Goal: Check status: Check status

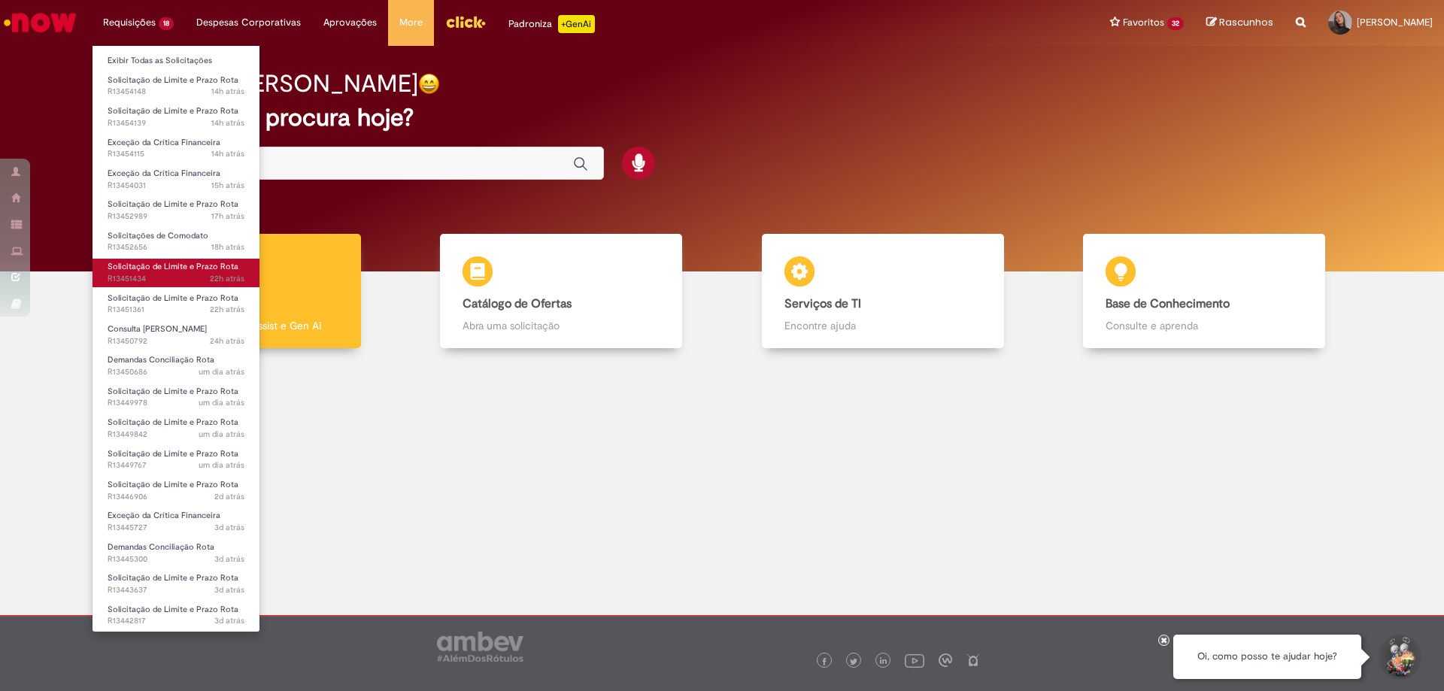
click at [180, 273] on span "22h atrás 22 horas atrás R13451434" at bounding box center [176, 279] width 137 height 12
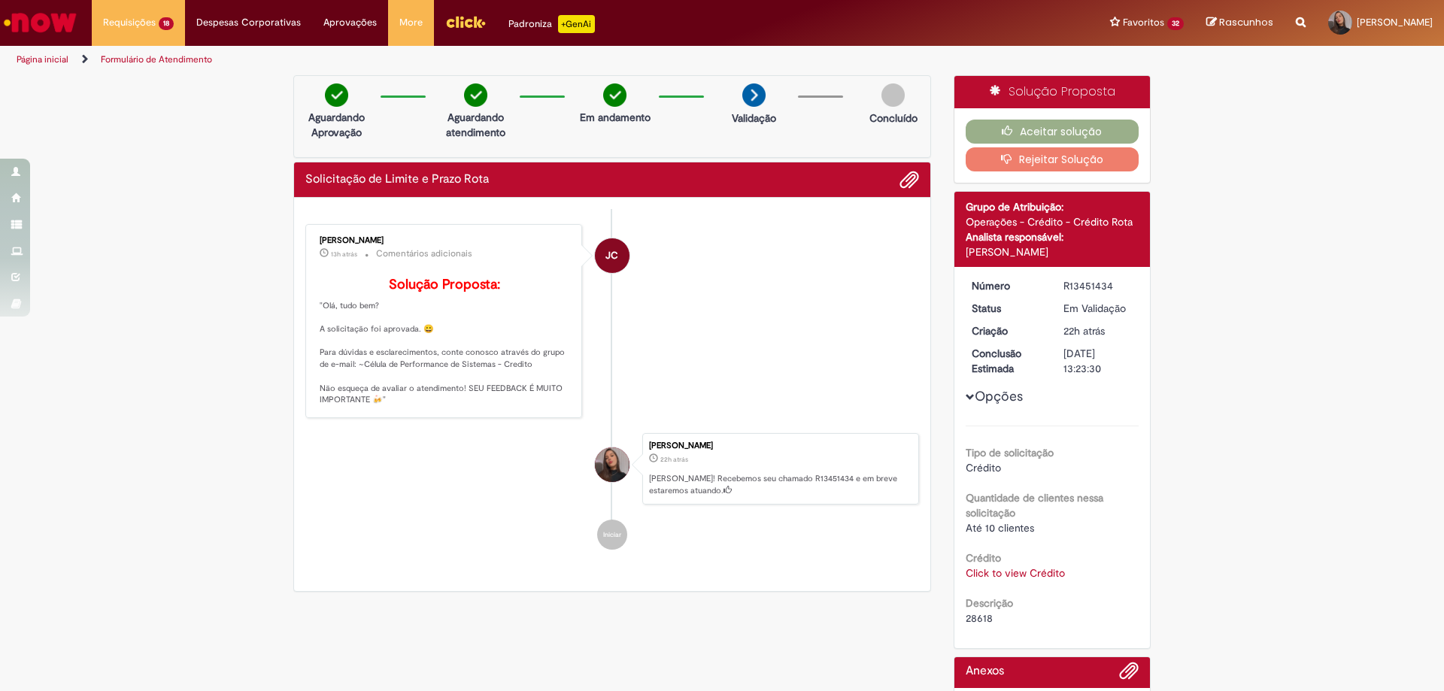
click at [982, 571] on link "Click to view Crédito" at bounding box center [1014, 573] width 99 height 14
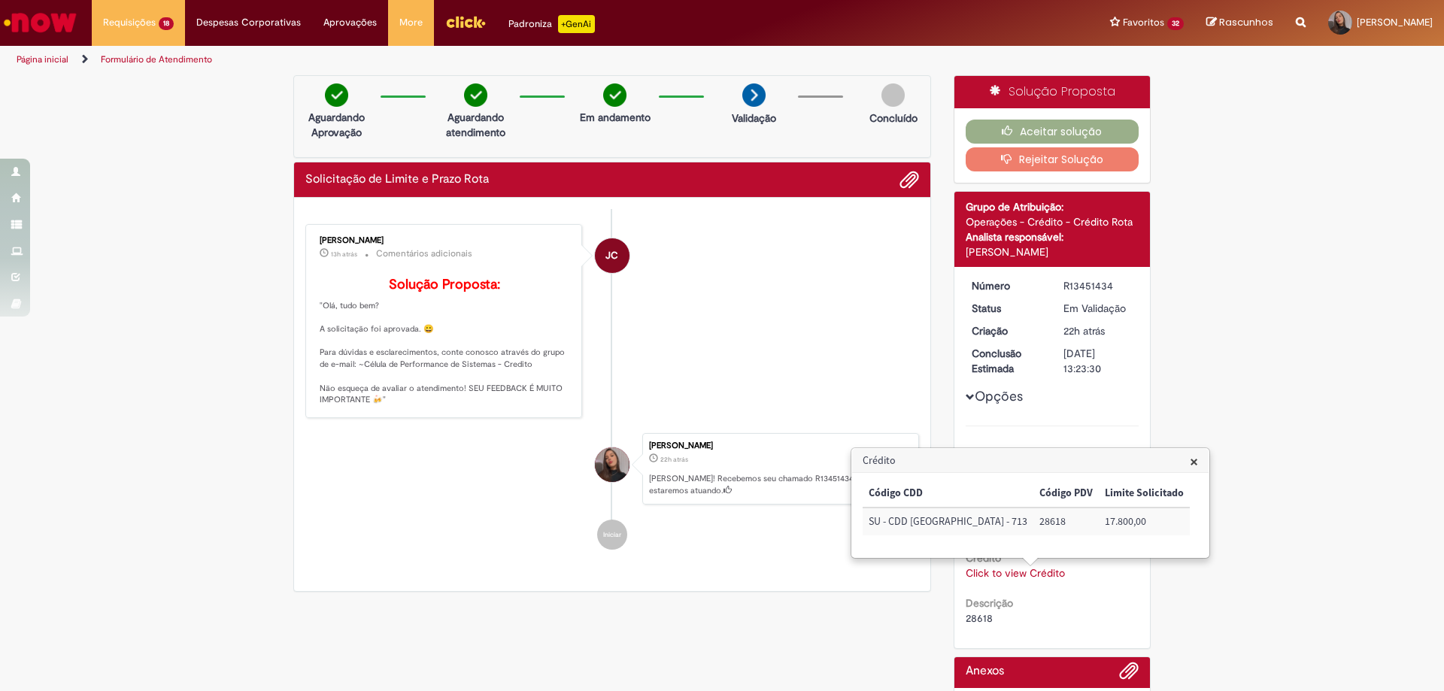
click at [877, 589] on div "Enviar JC [PERSON_NAME] 13h atrás 13 horas atrás Comentários adicionais Solução…" at bounding box center [612, 395] width 636 height 394
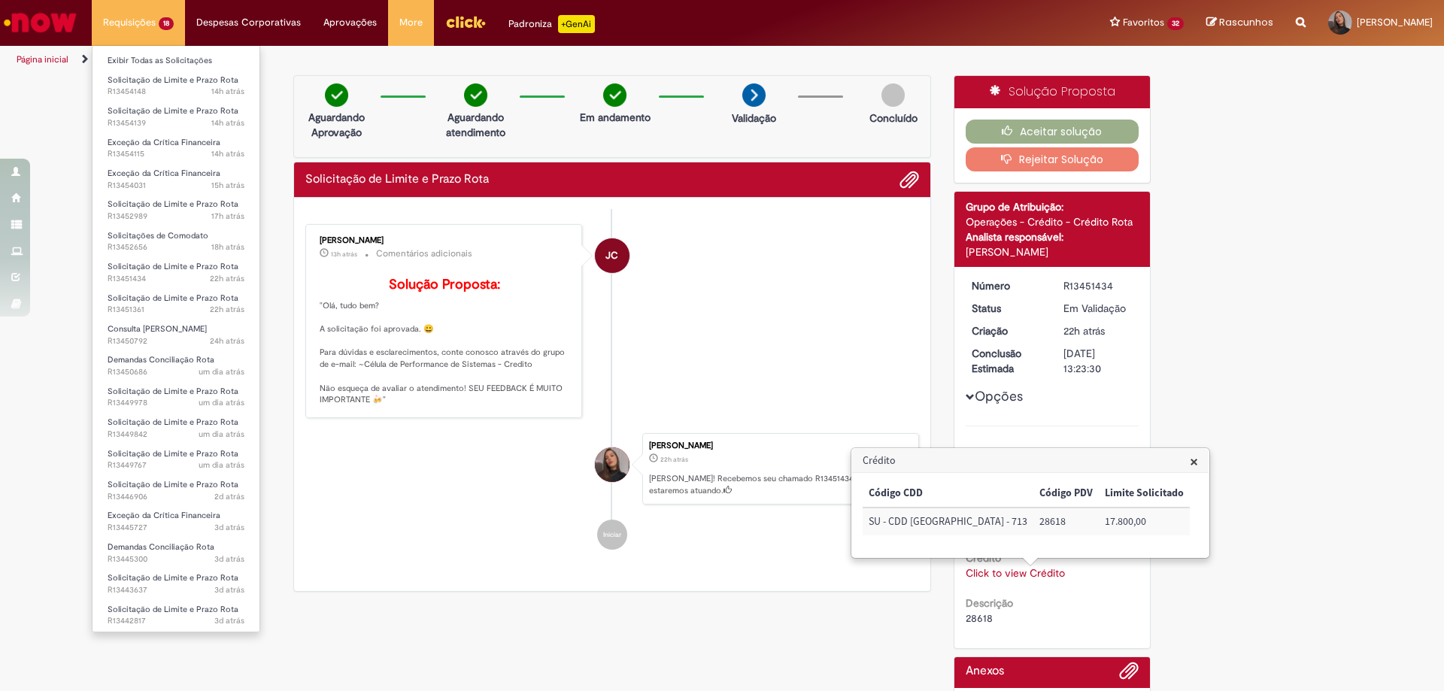
click at [194, 411] on li "Solicitação de Limite e Prazo Rota um dia atrás um dia atrás R13449842" at bounding box center [175, 426] width 167 height 31
click at [194, 399] on span "um dia atrás um dia atrás R13449978" at bounding box center [176, 403] width 137 height 12
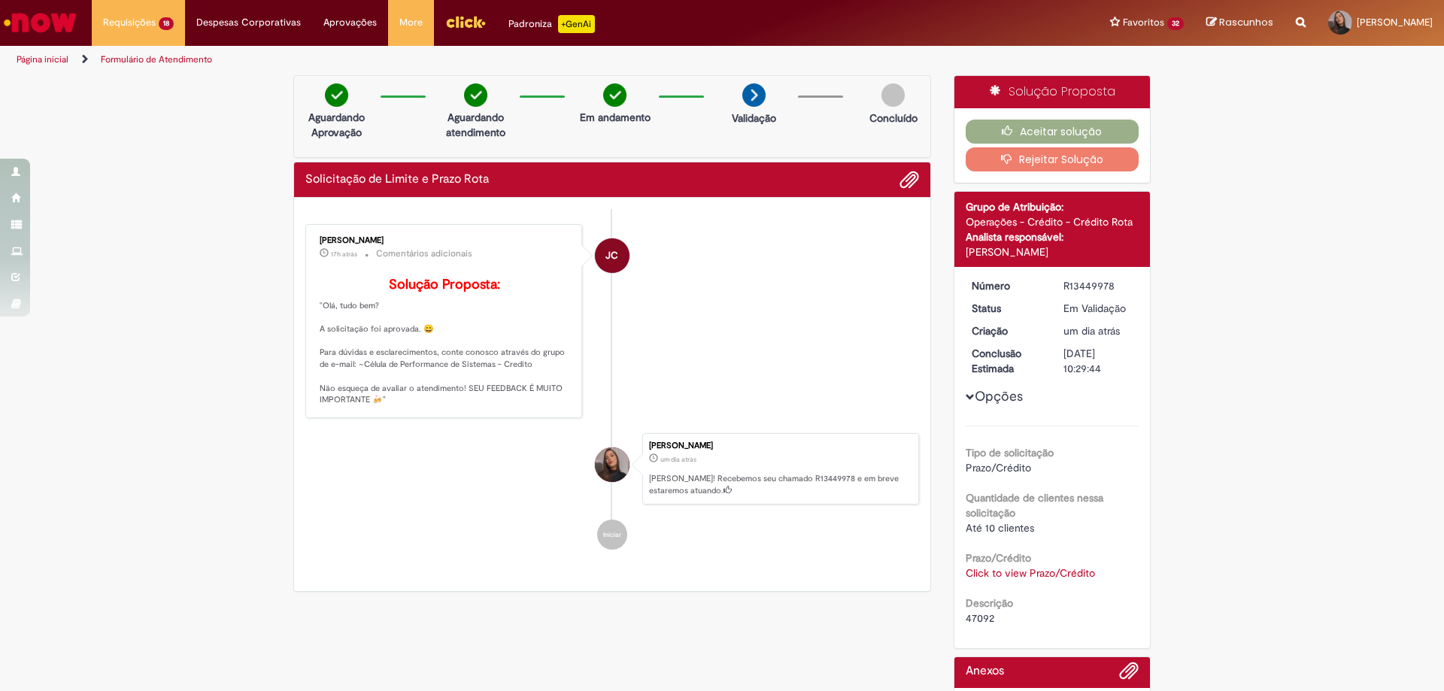
click at [987, 576] on link "Click to view Prazo/Crédito" at bounding box center [1029, 573] width 129 height 14
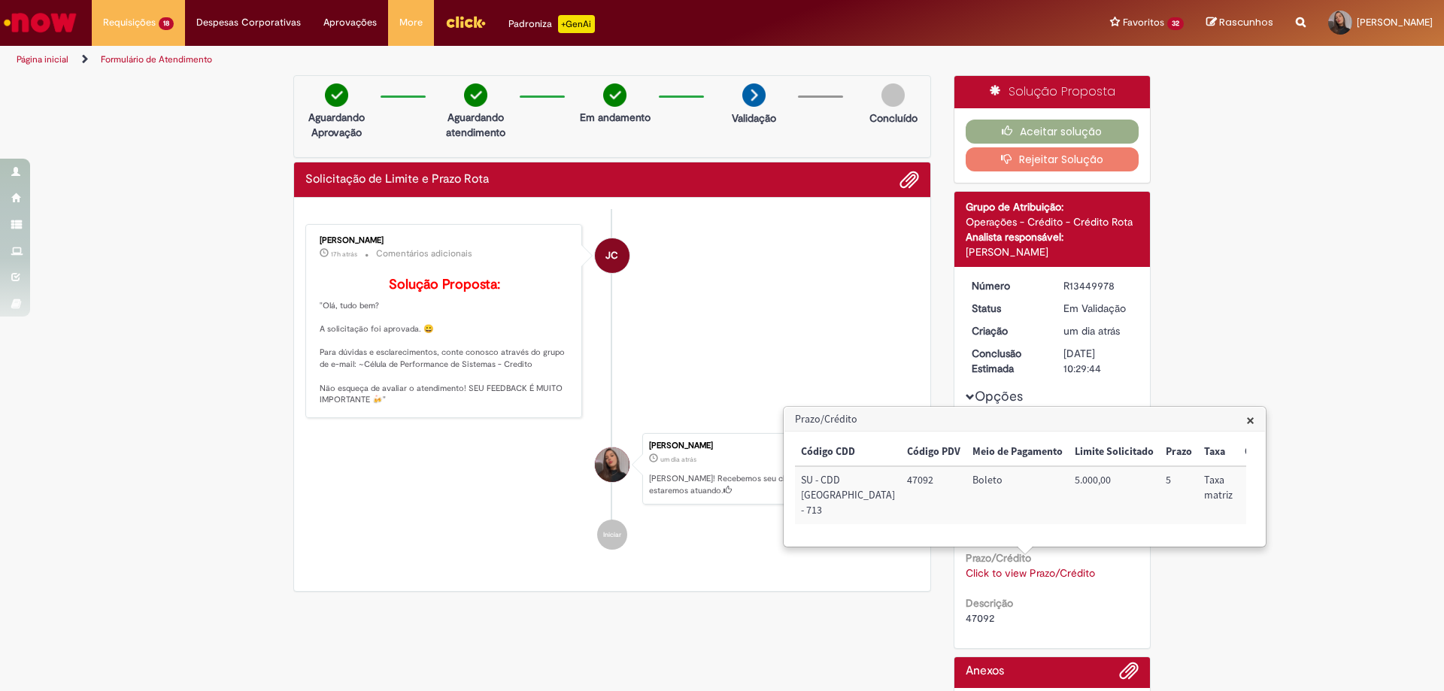
click at [901, 476] on td "47092" at bounding box center [933, 495] width 65 height 58
drag, startPoint x: 903, startPoint y: 478, endPoint x: 868, endPoint y: 480, distance: 34.6
click at [901, 480] on td "47092" at bounding box center [933, 494] width 65 height 58
copy td "47092"
